Goal: Register for event/course

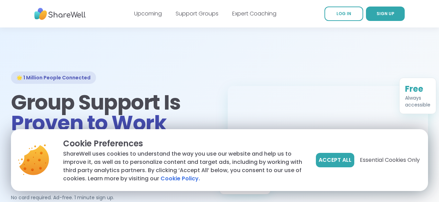
click at [336, 160] on span "Accept All" at bounding box center [334, 160] width 33 height 8
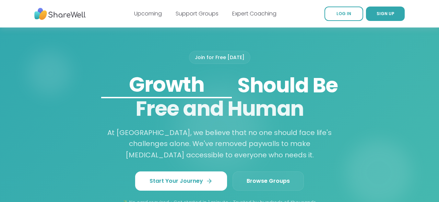
scroll to position [552, 0]
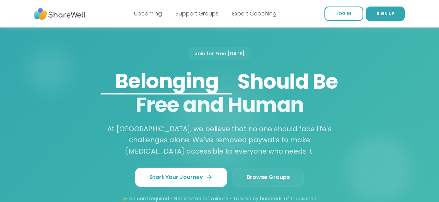
click at [279, 178] on span "Browse Groups" at bounding box center [267, 177] width 43 height 8
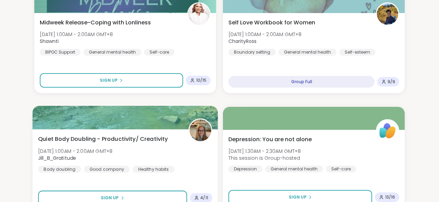
scroll to position [561, 0]
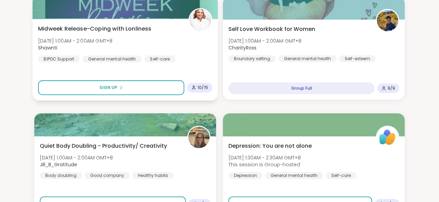
click at [140, 28] on span "Midweek Release-Coping with Lonliness" at bounding box center [94, 29] width 113 height 8
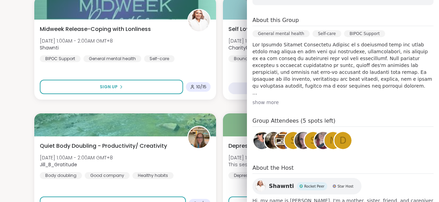
scroll to position [0, 0]
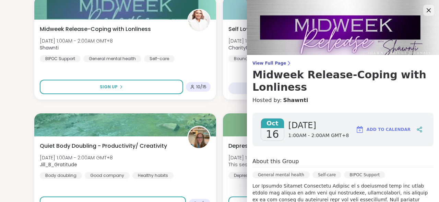
click at [266, 57] on div "View Full Page Midweek Release-Coping with Lonliness Hosted by: Shawnti Oct 16 …" at bounding box center [343, 194] width 192 height 388
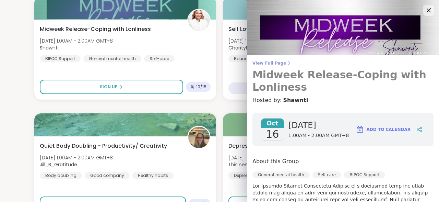
click at [266, 64] on span "View Full Page" at bounding box center [342, 62] width 181 height 5
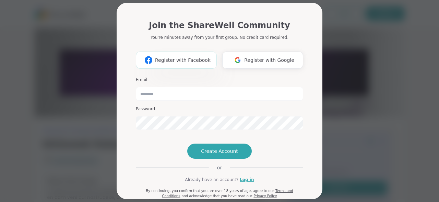
click at [201, 52] on button "Register with Facebook" at bounding box center [176, 59] width 81 height 17
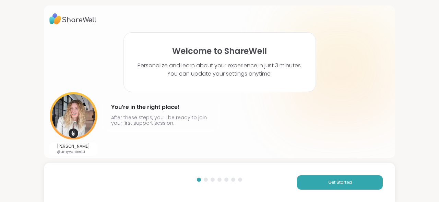
click at [205, 180] on div at bounding box center [206, 179] width 4 height 4
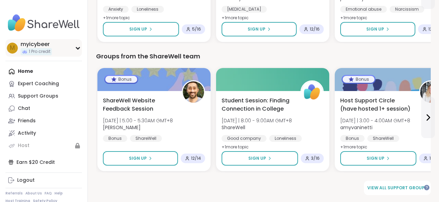
click at [78, 47] on icon at bounding box center [77, 47] width 5 height 3
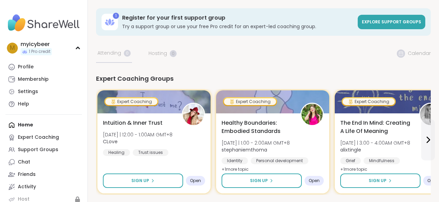
click at [73, 48] on div "m myicybeer 1 Pro credit" at bounding box center [43, 47] width 76 height 17
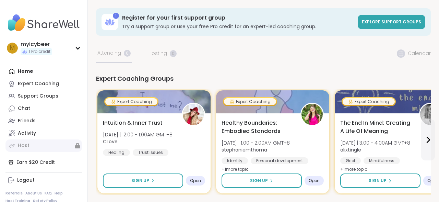
scroll to position [13, 0]
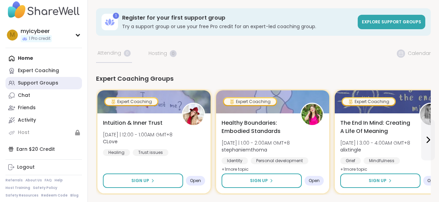
click at [42, 83] on div "Support Groups" at bounding box center [38, 83] width 40 height 7
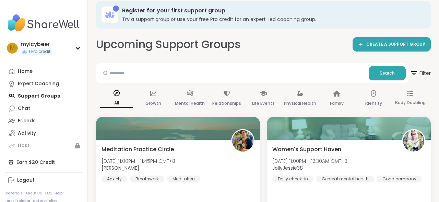
scroll to position [8, 0]
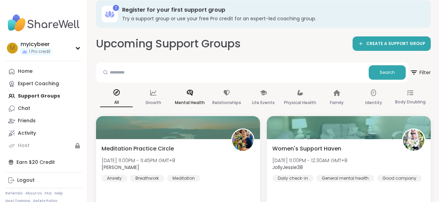
click at [195, 95] on div "Mental Health" at bounding box center [189, 97] width 33 height 25
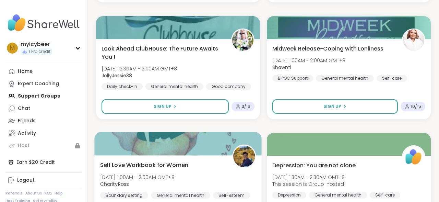
scroll to position [404, 0]
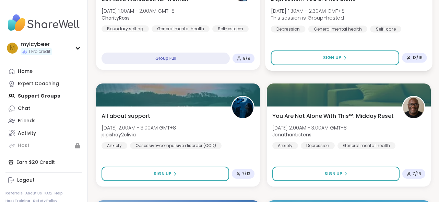
click at [327, 20] on span "This session is Group-hosted" at bounding box center [308, 17] width 74 height 7
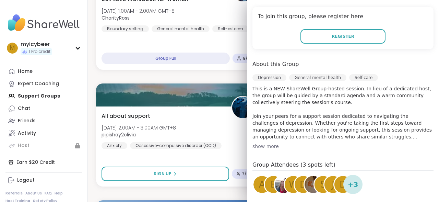
scroll to position [207, 0]
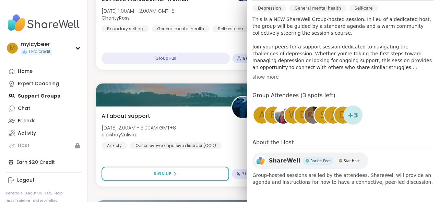
click at [270, 76] on div "show more" at bounding box center [342, 76] width 181 height 7
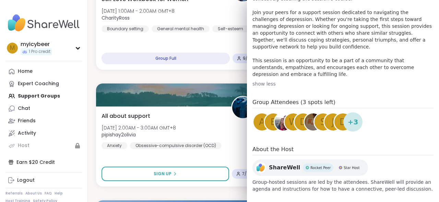
scroll to position [0, 0]
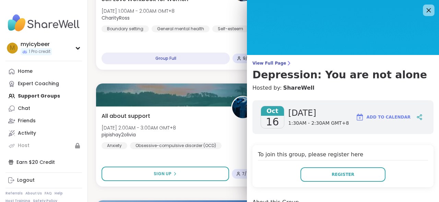
click at [430, 6] on icon at bounding box center [428, 10] width 9 height 9
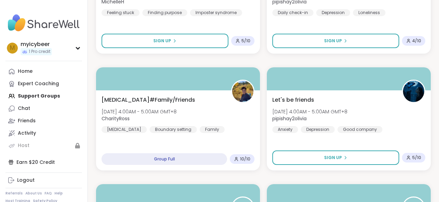
scroll to position [654, 0]
